Goal: Information Seeking & Learning: Learn about a topic

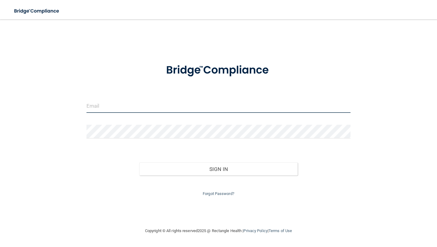
click at [155, 110] on input "email" at bounding box center [219, 106] width 264 height 14
type input "[EMAIL_ADDRESS][DOMAIN_NAME]"
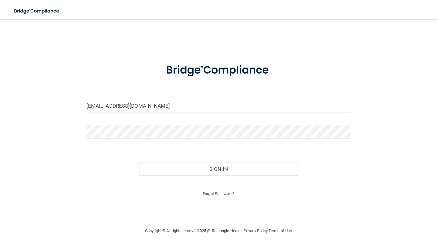
click at [139, 162] on button "Sign In" at bounding box center [218, 168] width 159 height 13
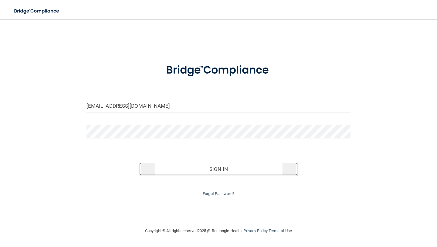
click at [167, 167] on button "Sign In" at bounding box center [218, 168] width 159 height 13
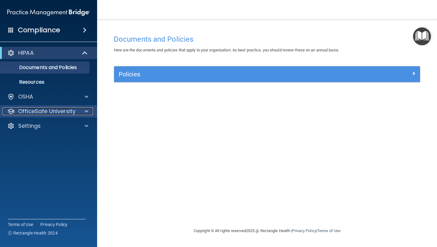
click at [72, 112] on p "OfficeSafe University" at bounding box center [46, 111] width 57 height 7
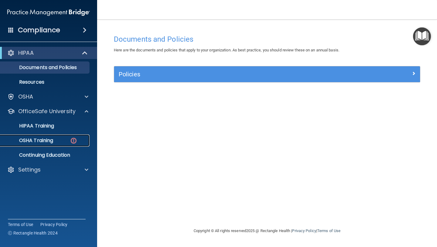
click at [65, 142] on div "OSHA Training" at bounding box center [45, 140] width 83 height 6
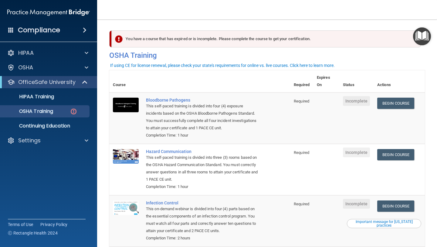
click at [358, 103] on span "Incomplete" at bounding box center [356, 101] width 27 height 10
click at [171, 100] on div "Bloodborne Pathogens" at bounding box center [203, 100] width 114 height 5
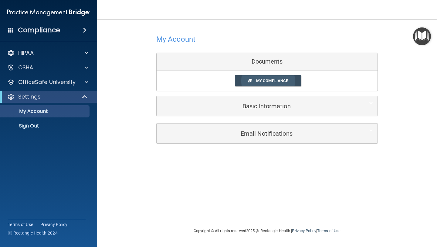
click at [270, 81] on span "My Compliance" at bounding box center [272, 80] width 32 height 5
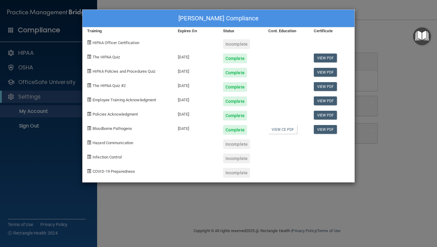
click at [188, 5] on div "Gaines Hammond's Compliance Training Expires On Status Cont. Education Certific…" at bounding box center [218, 123] width 437 height 247
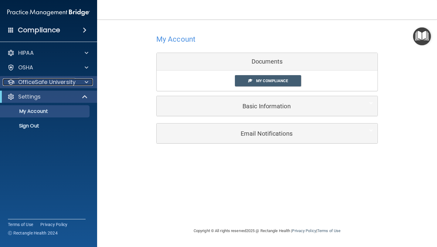
click at [86, 82] on span at bounding box center [87, 81] width 4 height 7
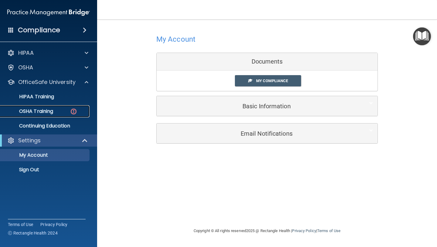
click at [77, 110] on img at bounding box center [74, 112] width 8 height 8
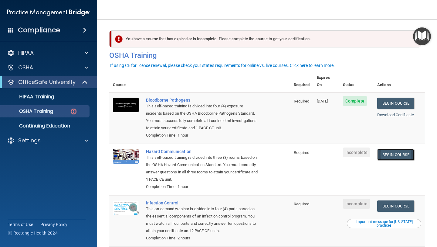
click at [394, 149] on link "Begin Course" at bounding box center [396, 154] width 37 height 11
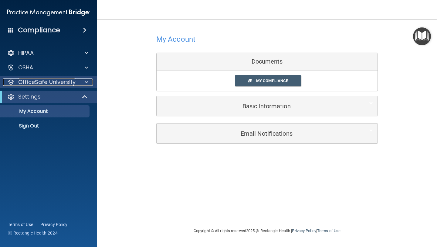
click at [67, 80] on p "OfficeSafe University" at bounding box center [46, 81] width 57 height 7
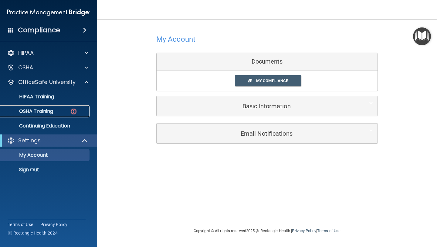
click at [52, 114] on p "OSHA Training" at bounding box center [28, 111] width 49 height 6
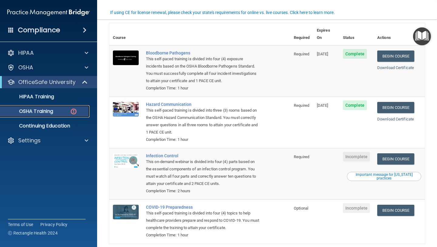
scroll to position [68, 0]
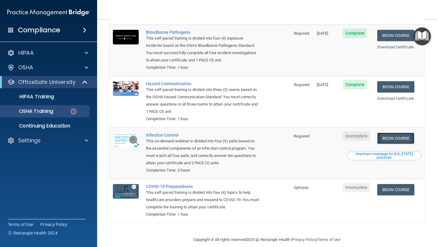
click at [393, 132] on link "Begin Course" at bounding box center [396, 137] width 37 height 11
click at [391, 132] on link "Begin Course" at bounding box center [396, 137] width 37 height 11
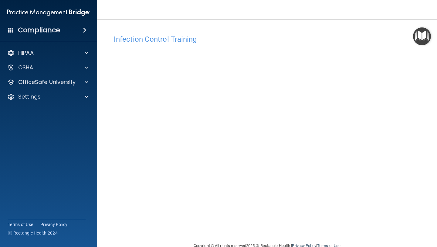
scroll to position [13, 0]
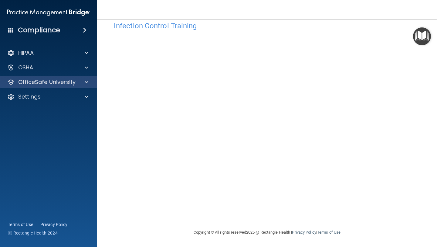
click at [76, 86] on div "OfficeSafe University" at bounding box center [49, 82] width 98 height 12
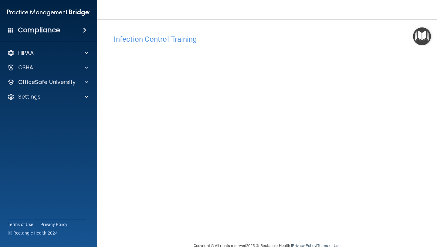
scroll to position [13, 0]
click at [328, 22] on main "Infection Control Training This course doesn’t expire until . Are you sure you …" at bounding box center [267, 132] width 340 height 227
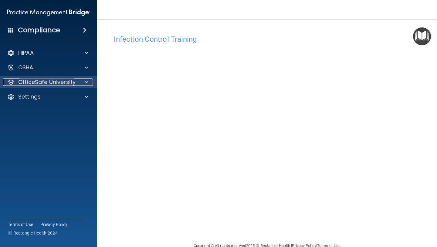
click at [87, 81] on span at bounding box center [87, 81] width 4 height 7
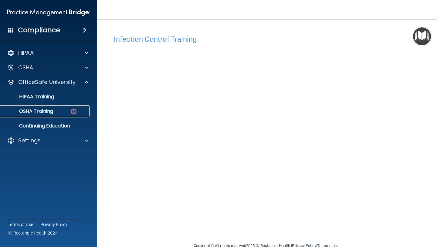
click at [71, 113] on img at bounding box center [74, 112] width 8 height 8
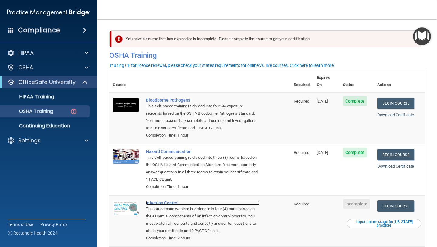
click at [173, 200] on div "Infection Control" at bounding box center [203, 202] width 114 height 5
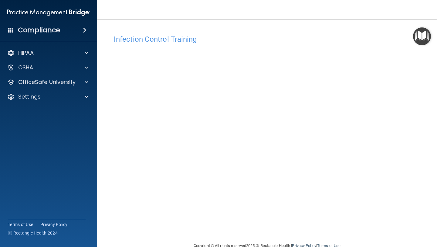
click at [424, 37] on img "Open Resource Center" at bounding box center [422, 36] width 18 height 18
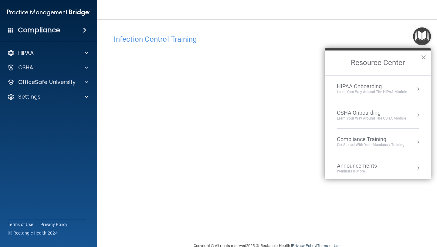
click at [423, 58] on button "×" at bounding box center [424, 57] width 6 height 10
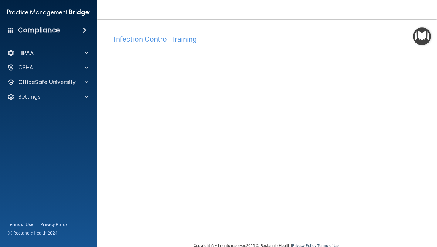
scroll to position [13, 0]
